Goal: Task Accomplishment & Management: Manage account settings

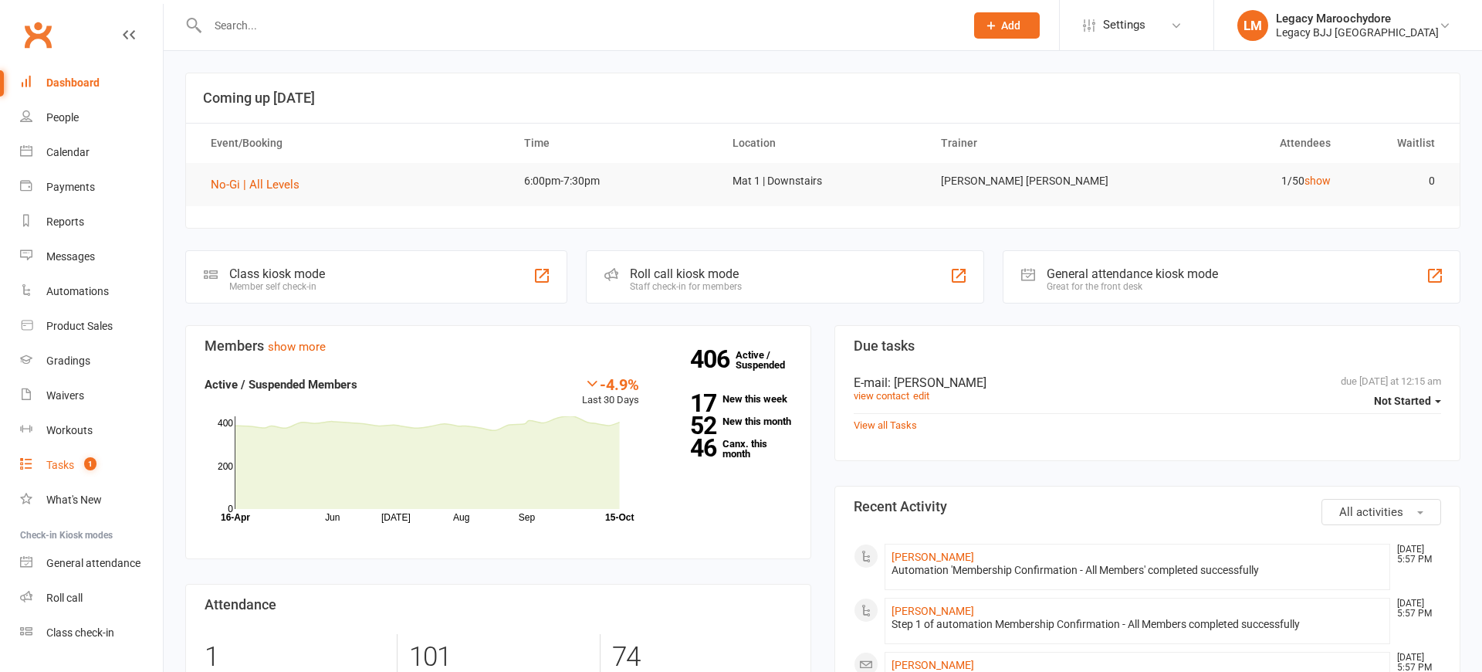
click at [66, 464] on div "Tasks" at bounding box center [60, 465] width 28 height 12
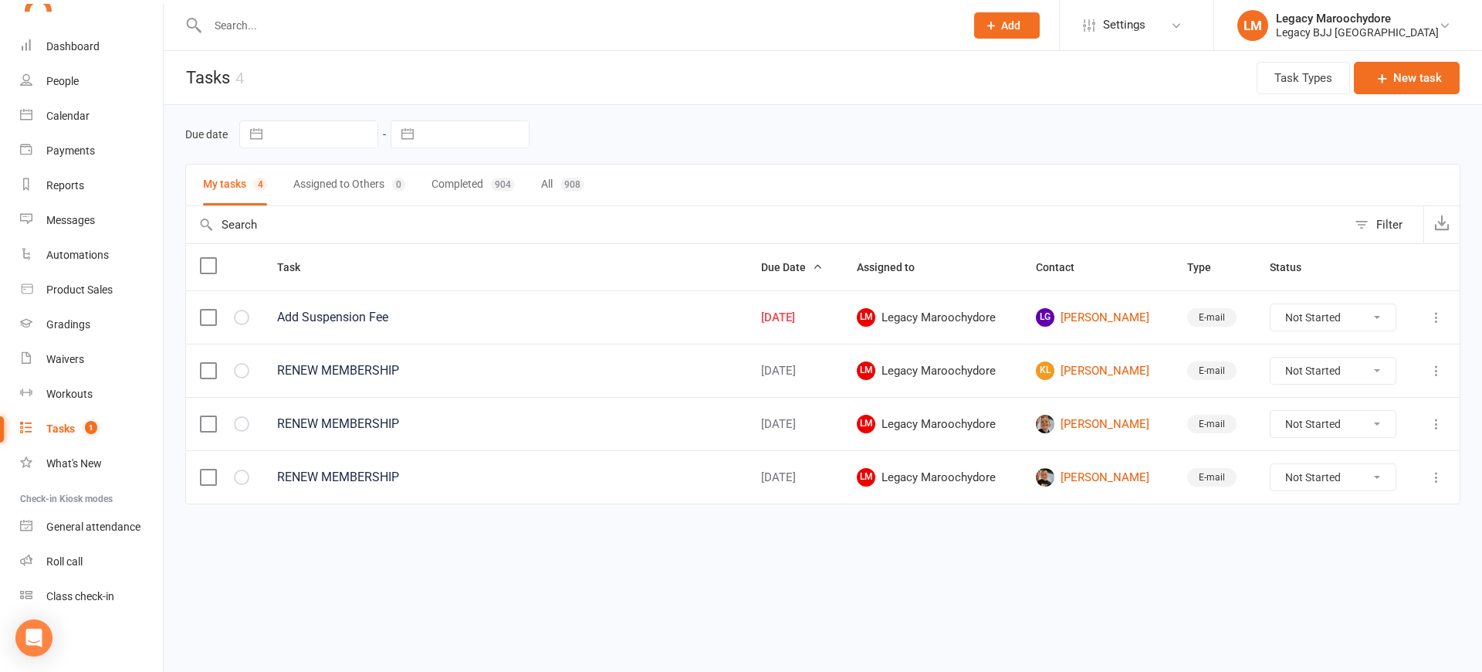
scroll to position [36, 0]
select select "unstarted"
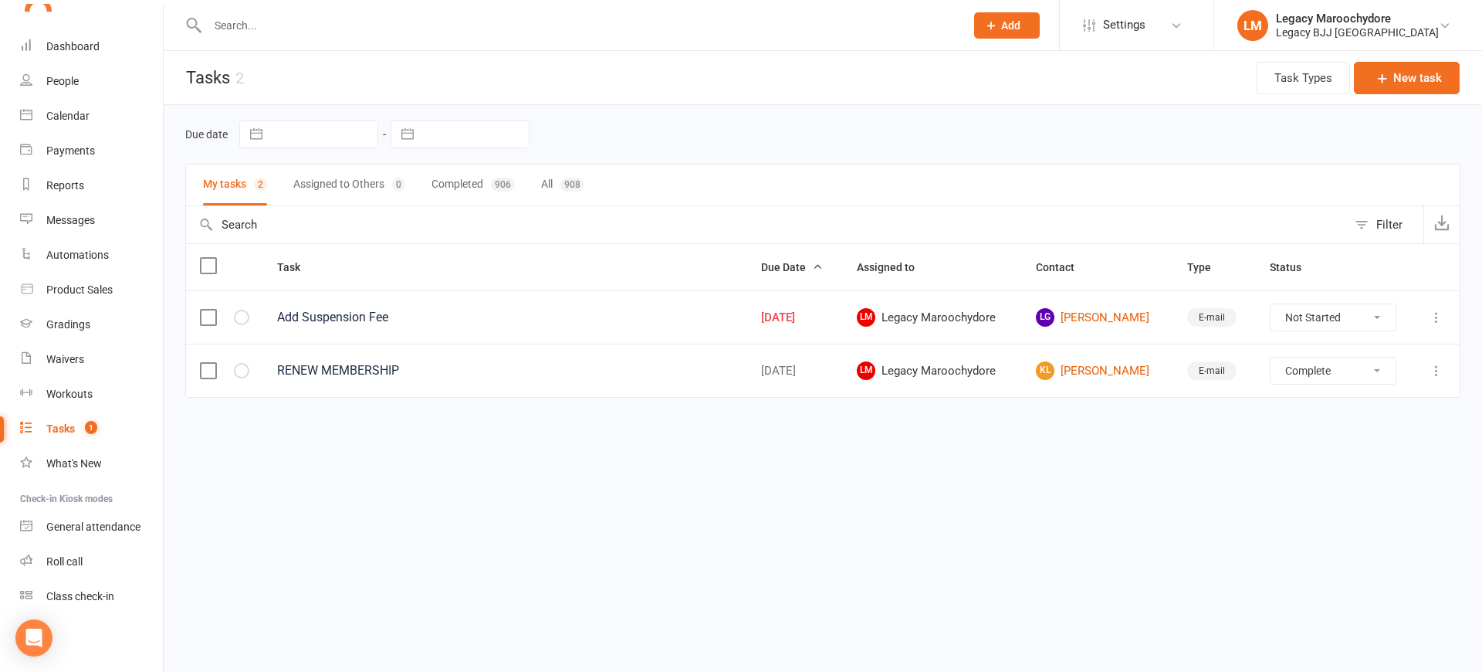
select select "unstarted"
click at [1106, 313] on link "LG [PERSON_NAME]" at bounding box center [1098, 317] width 124 height 19
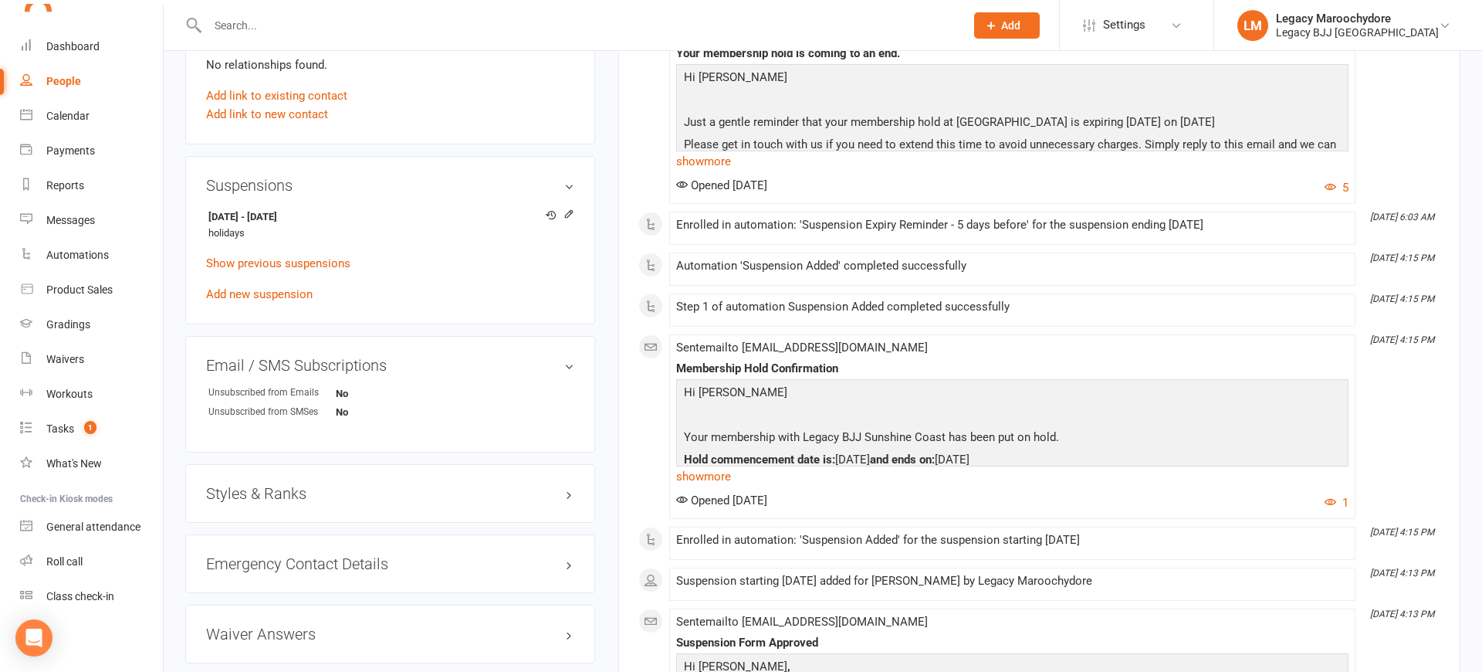
scroll to position [918, 0]
click at [80, 41] on div "Dashboard" at bounding box center [72, 46] width 53 height 12
